Goal: Task Accomplishment & Management: Manage account settings

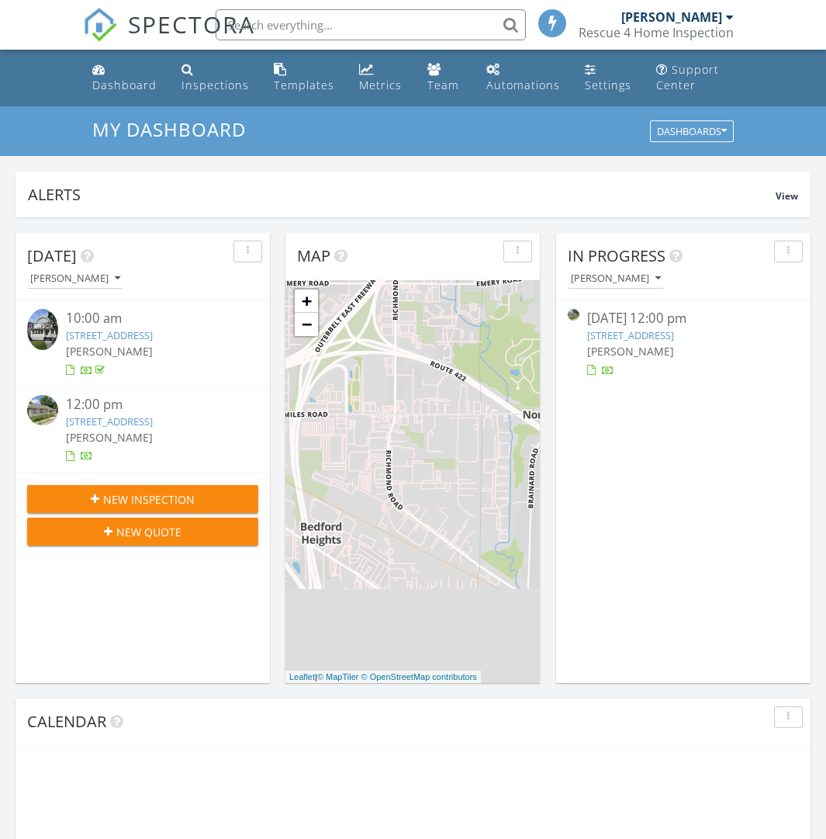
scroll to position [1436, 850]
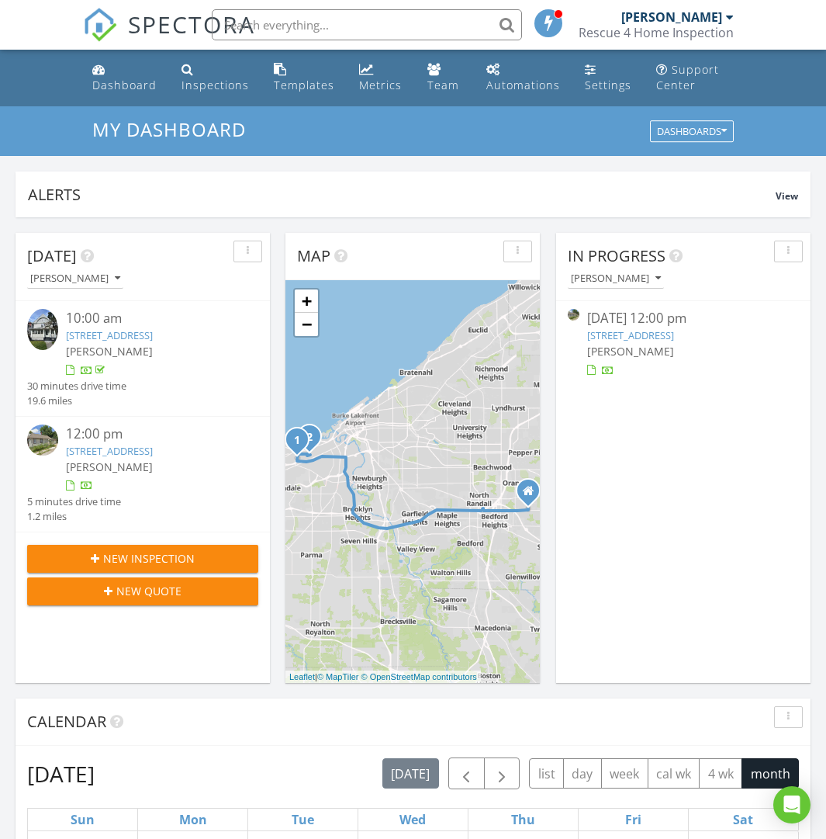
click at [674, 334] on link "[STREET_ADDRESS]" at bounding box center [630, 335] width 87 height 14
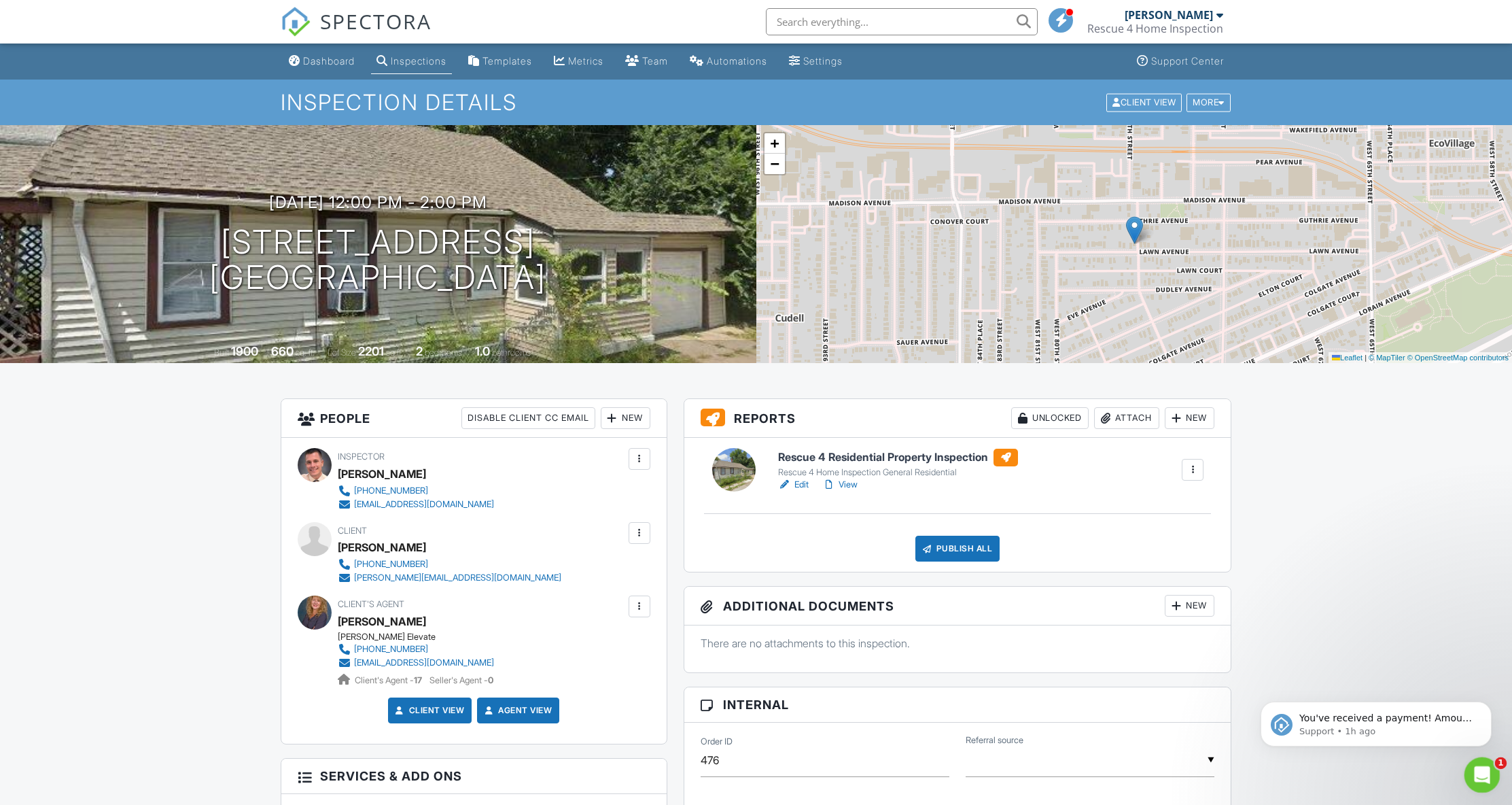
click at [1478, 778] on icon "Open Intercom Messenger" at bounding box center [1480, 773] width 23 height 23
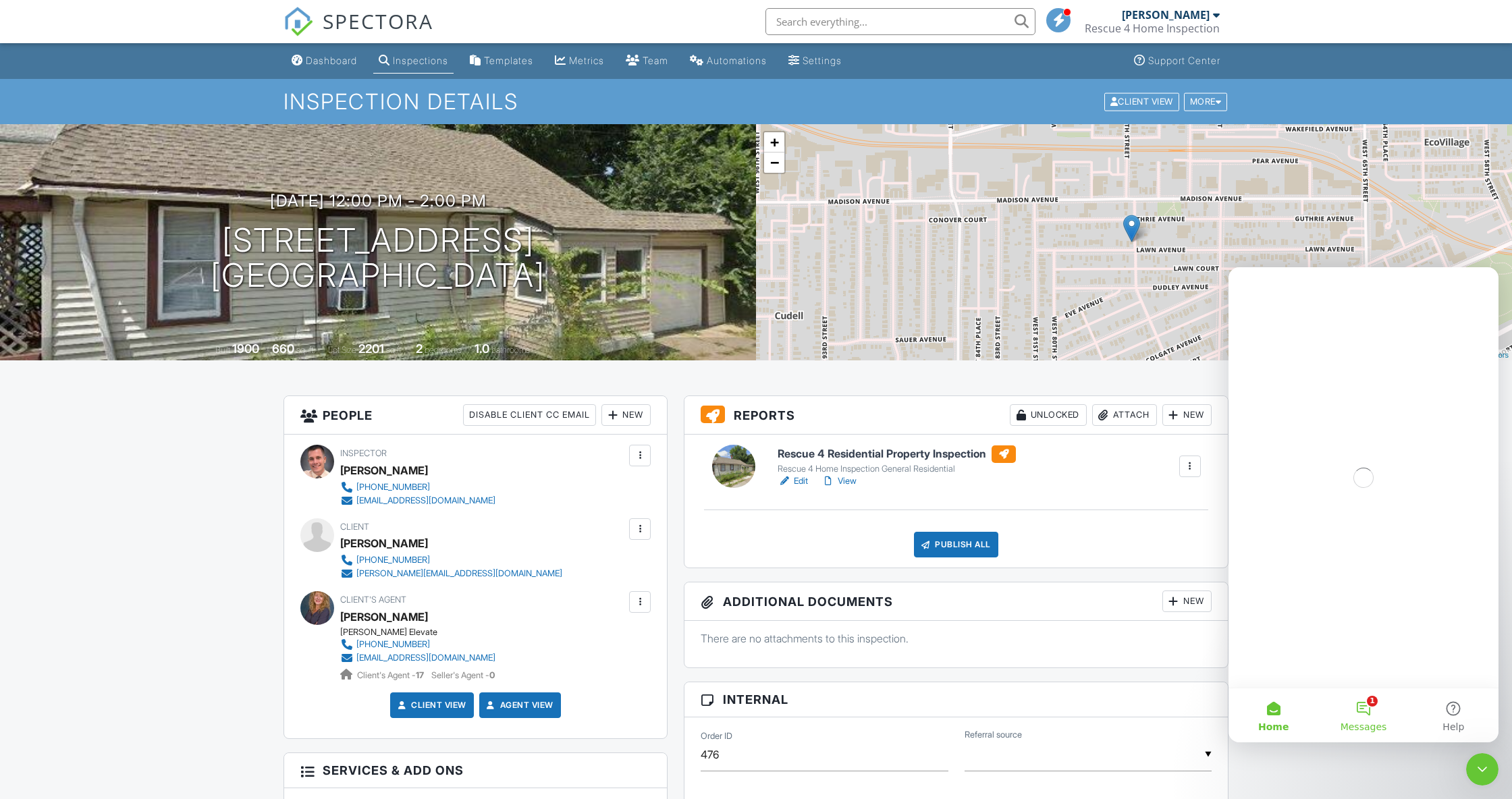
click at [1372, 722] on span "Messages" at bounding box center [1364, 726] width 47 height 10
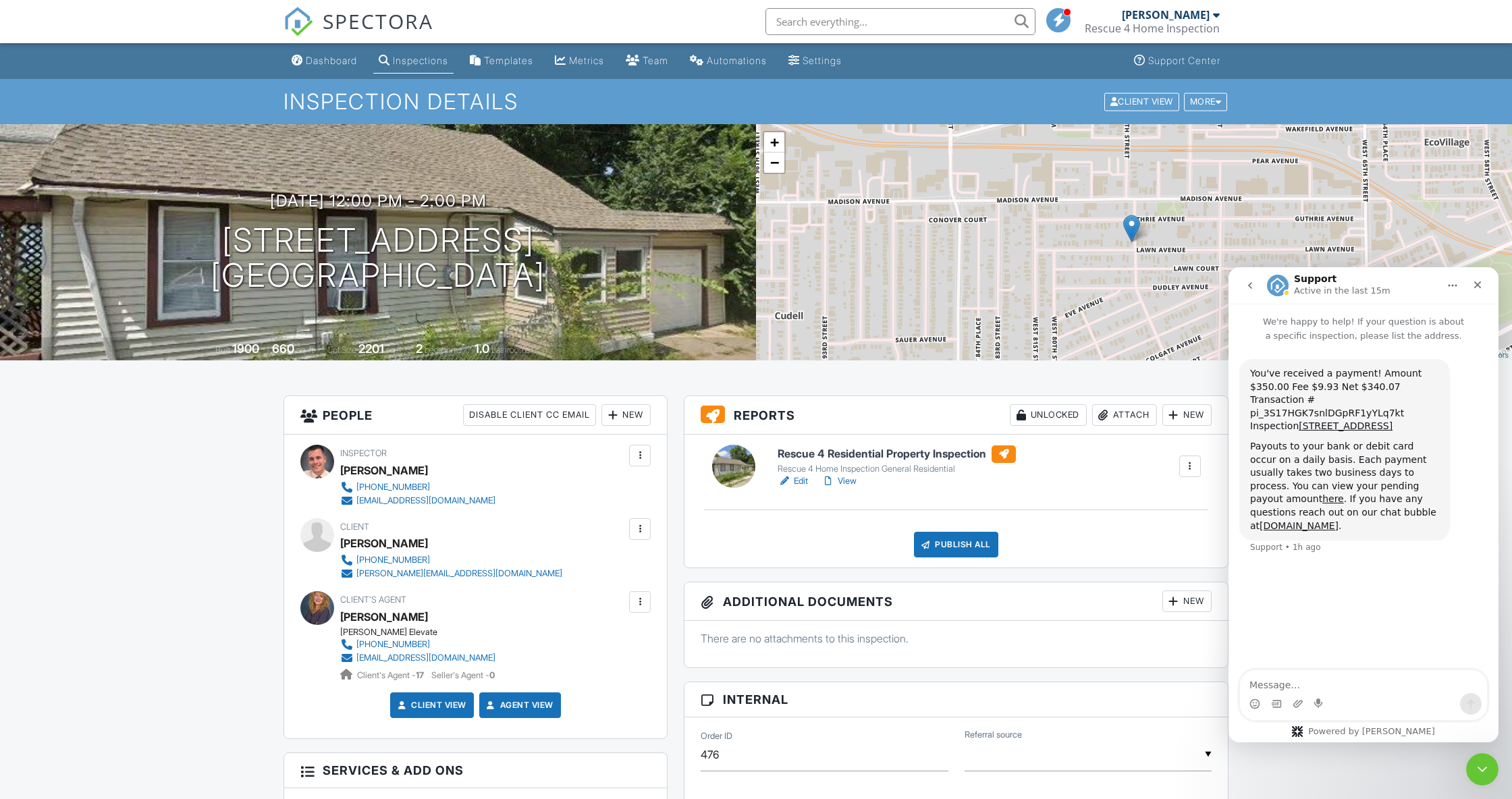
click at [826, 533] on div "Publish All Checking report completion" at bounding box center [955, 543] width 511 height 25
click at [588, 60] on div "Metrics" at bounding box center [586, 60] width 35 height 11
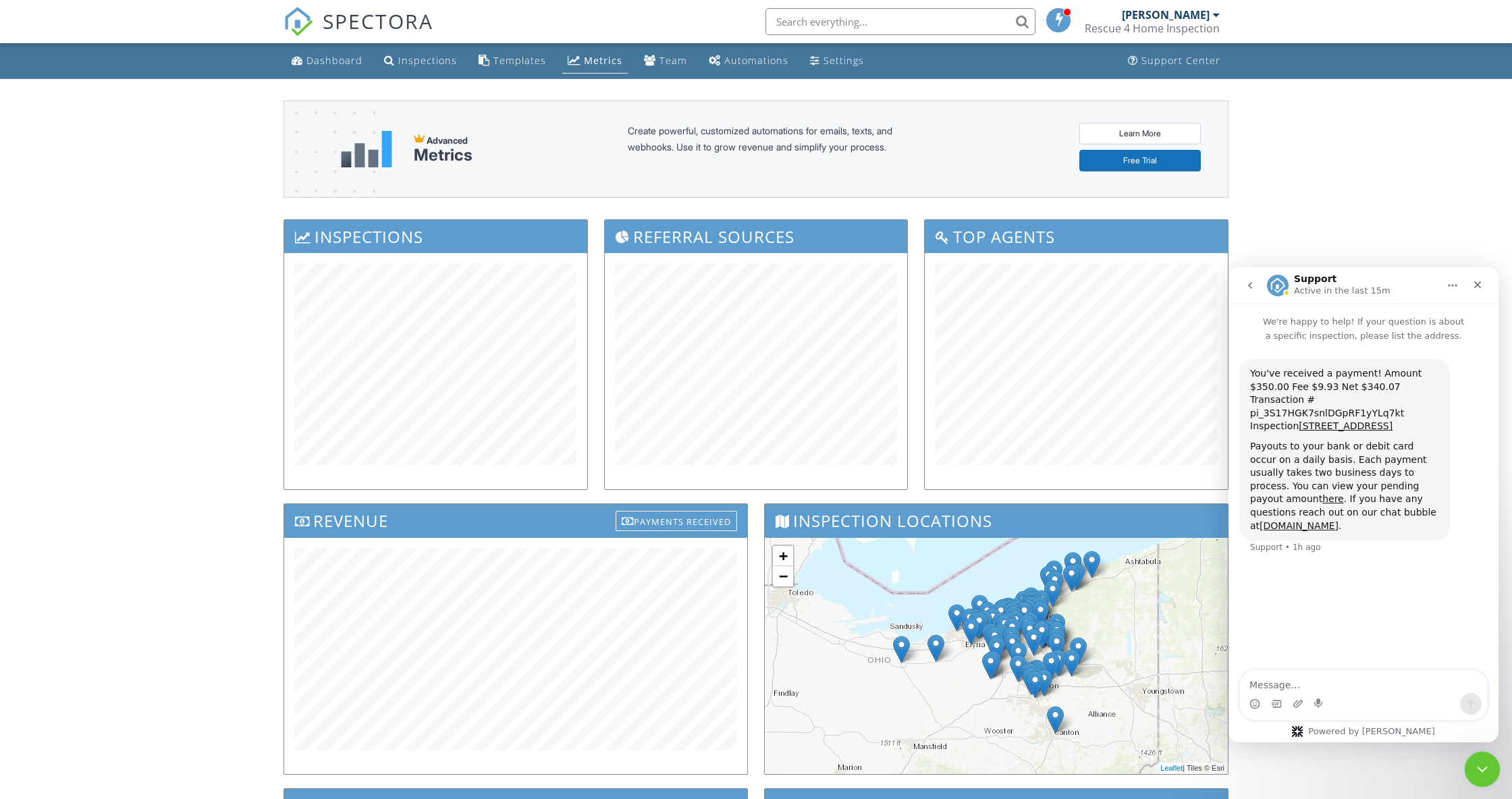
drag, startPoint x: 2931, startPoint y: 1498, endPoint x: 1491, endPoint y: 762, distance: 1617.2
click at [1481, 762] on icon "Close Intercom Messenger" at bounding box center [1480, 767] width 17 height 17
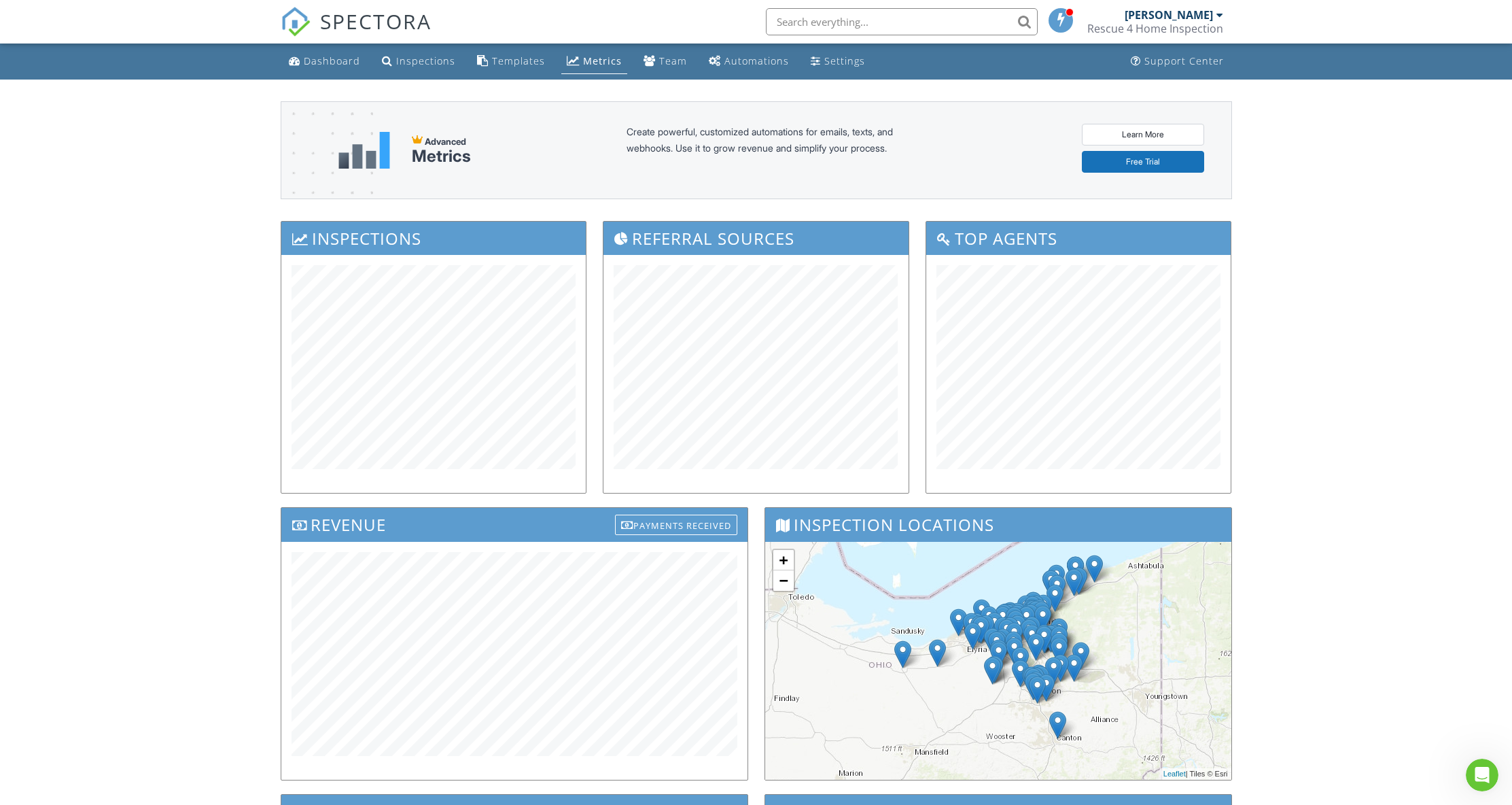
click at [345, 65] on div "Dashboard" at bounding box center [332, 60] width 56 height 13
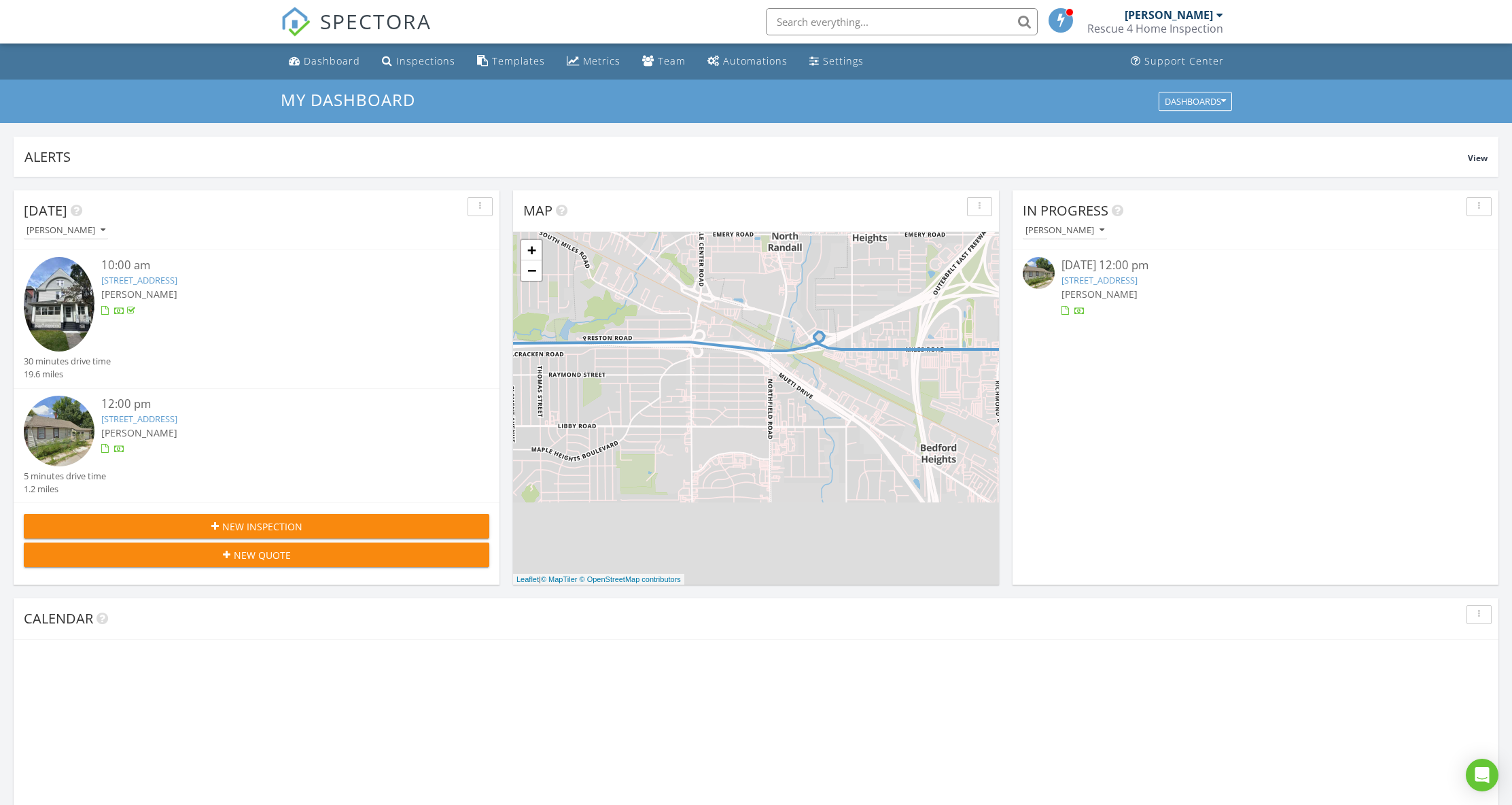
scroll to position [1258, 1533]
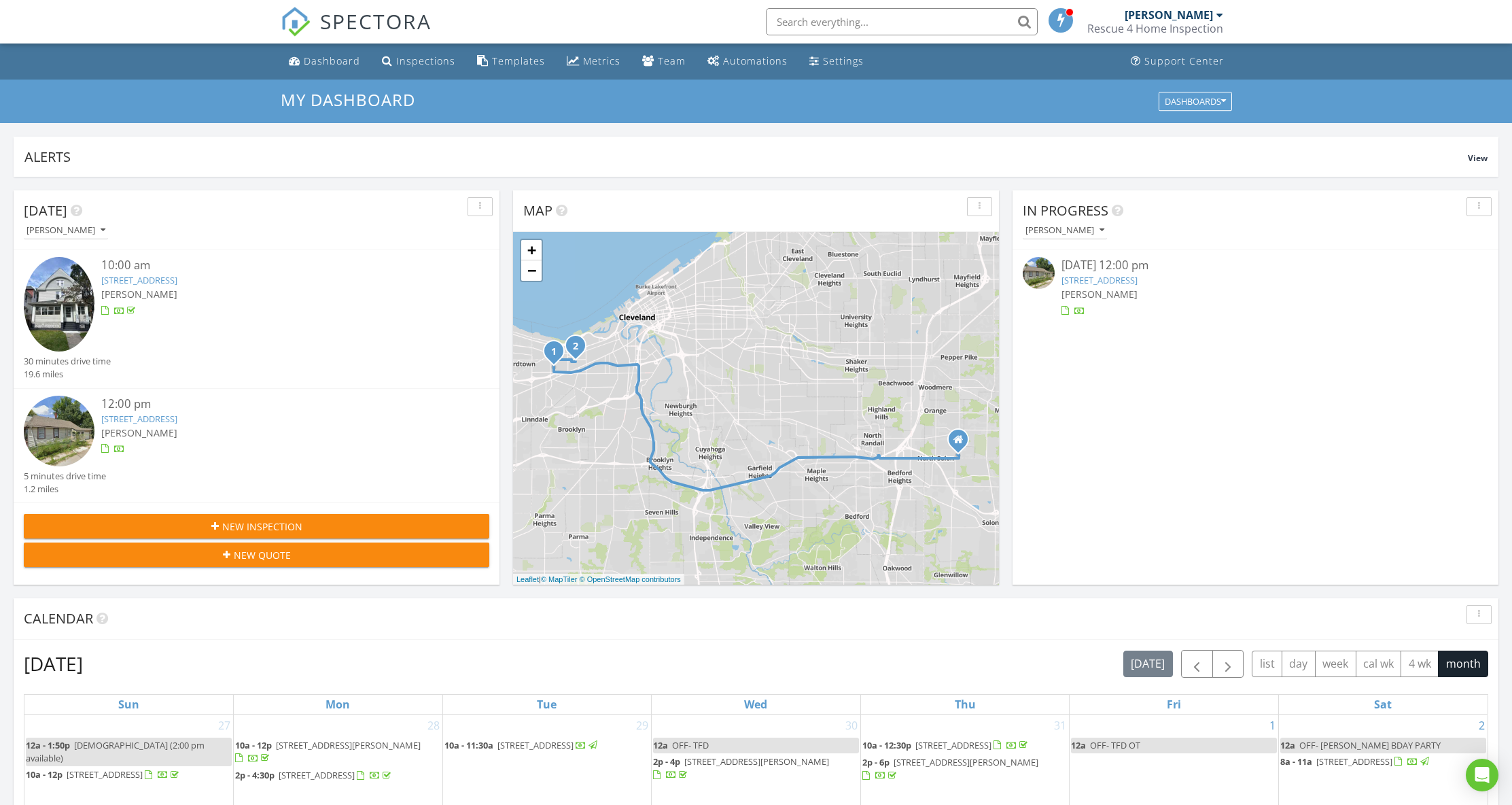
click at [1138, 279] on link "[STREET_ADDRESS]" at bounding box center [1099, 280] width 76 height 12
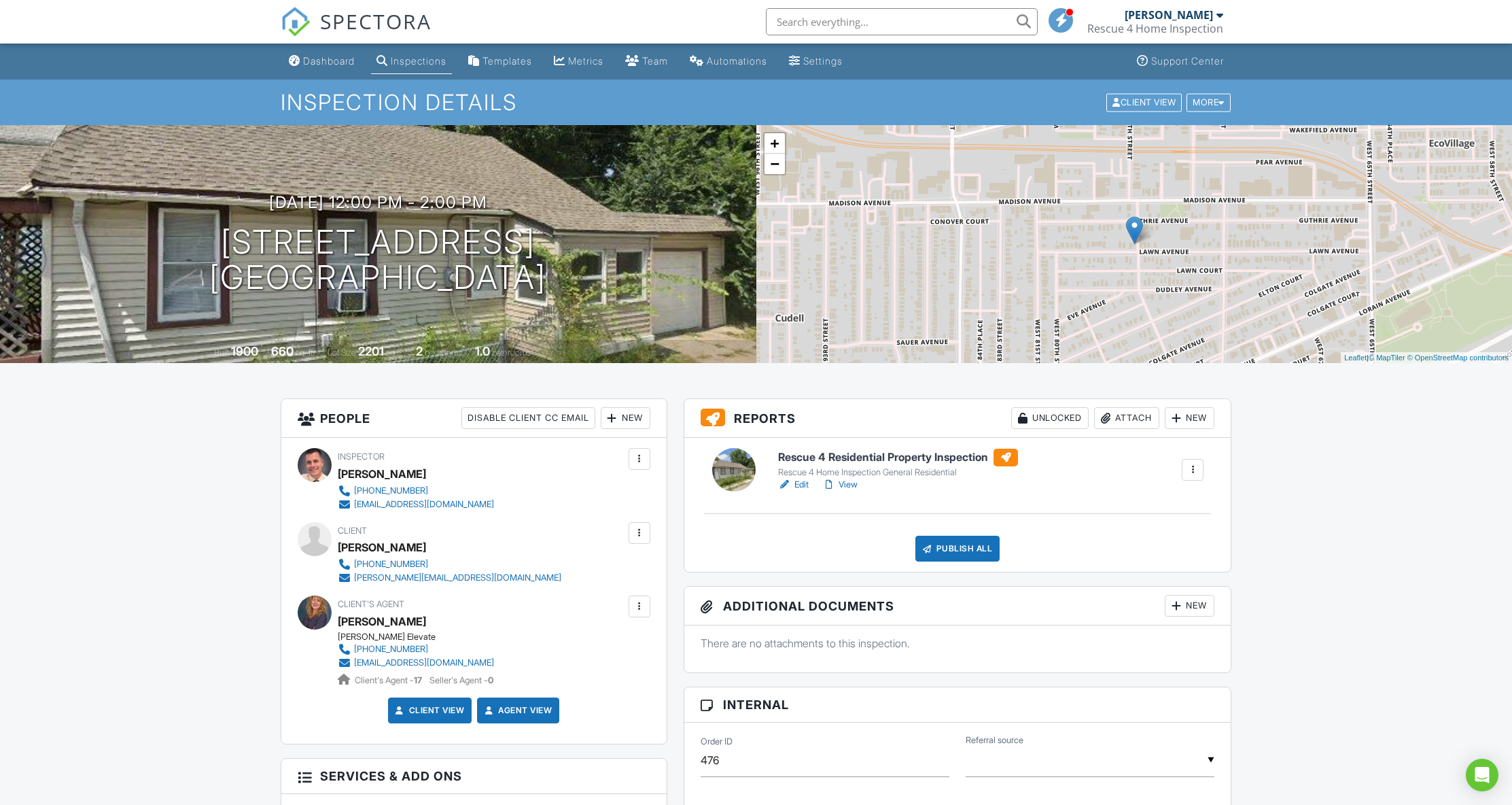
click at [802, 484] on link "Edit" at bounding box center [793, 484] width 31 height 14
